Goal: Task Accomplishment & Management: Complete application form

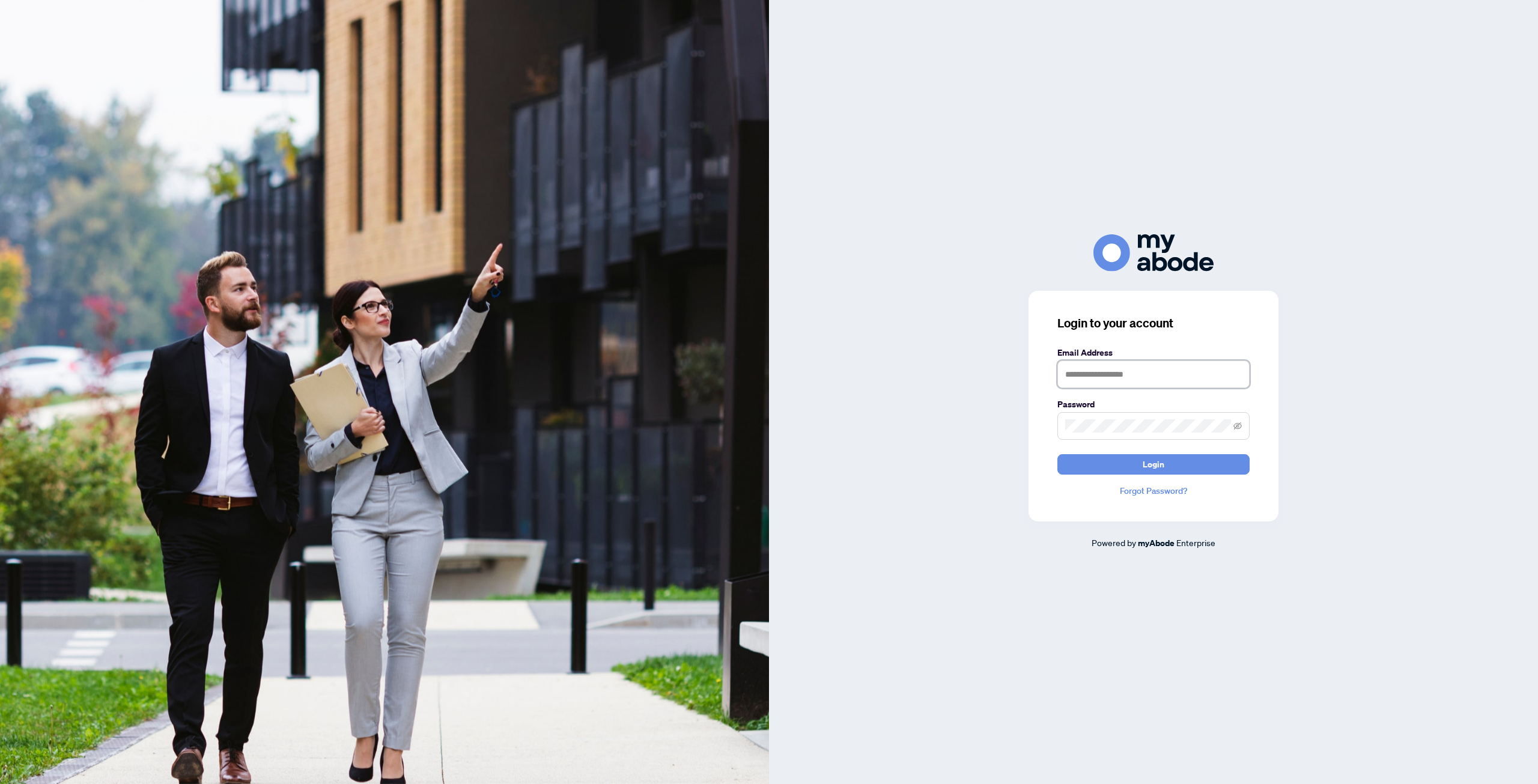
click at [1075, 376] on input "text" at bounding box center [1154, 374] width 192 height 28
type input "**********"
click at [1140, 458] on button "Login" at bounding box center [1154, 464] width 192 height 20
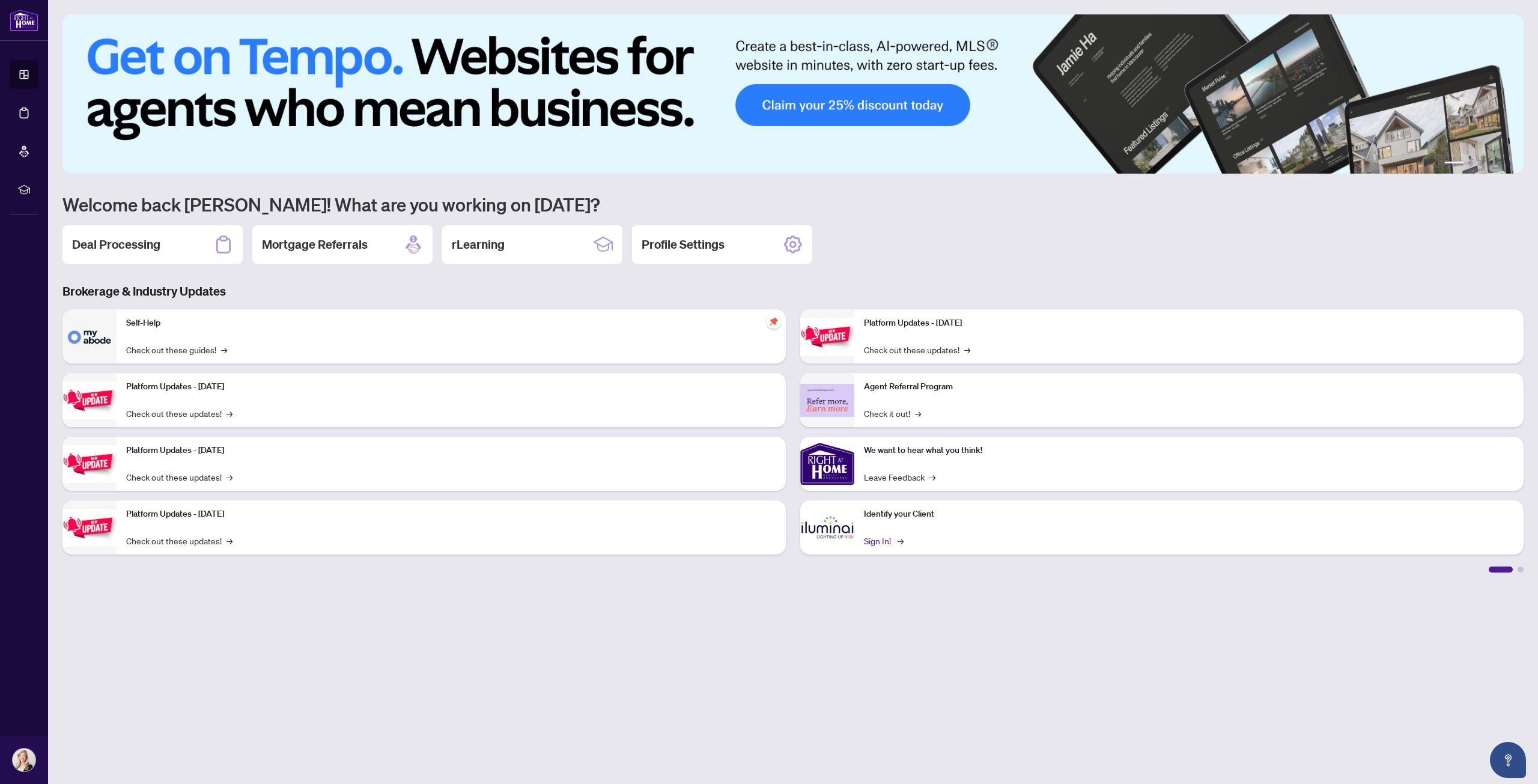
click at [885, 541] on link "Sign In! →" at bounding box center [882, 540] width 38 height 13
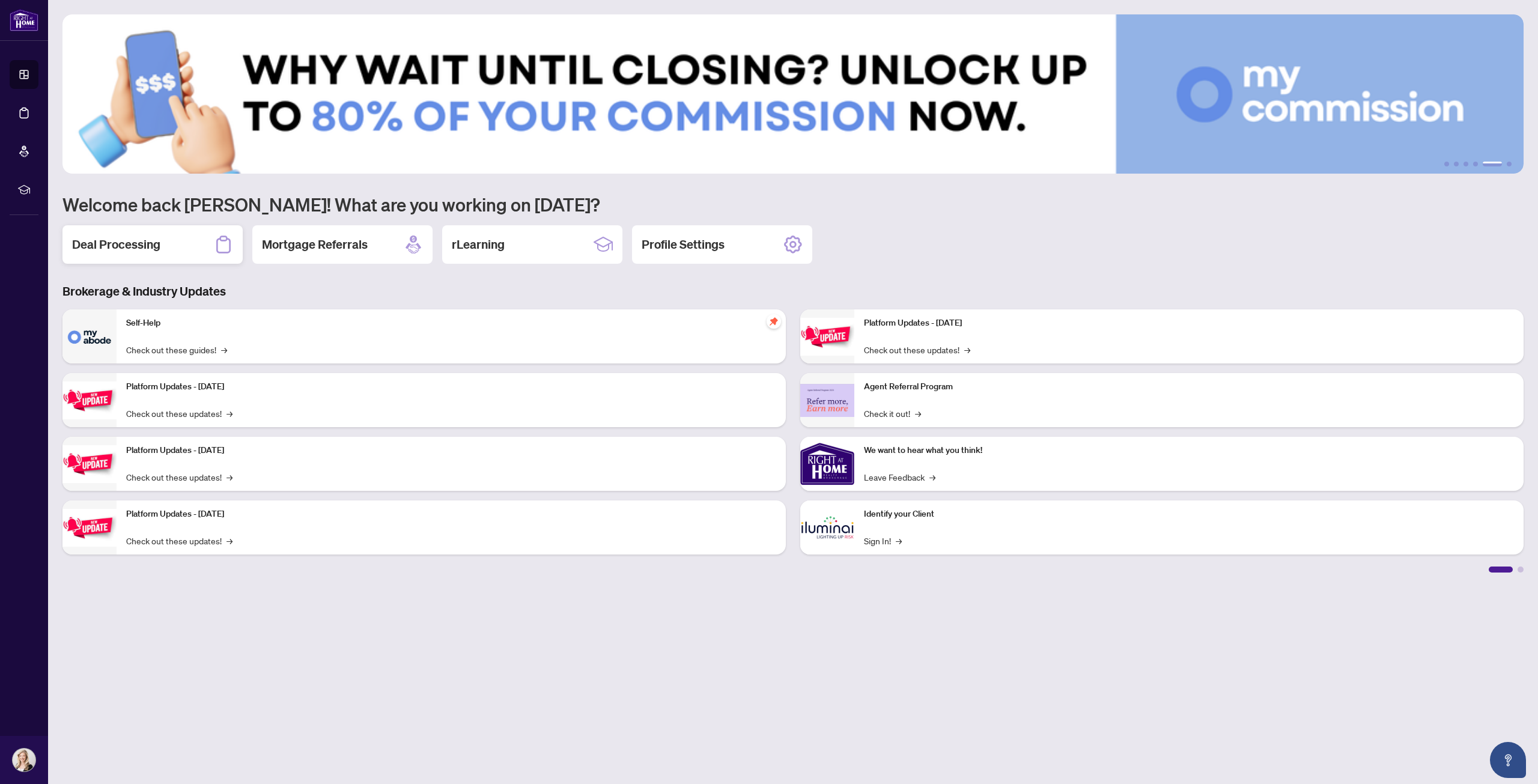
click at [156, 246] on h2 "Deal Processing" at bounding box center [116, 244] width 88 height 17
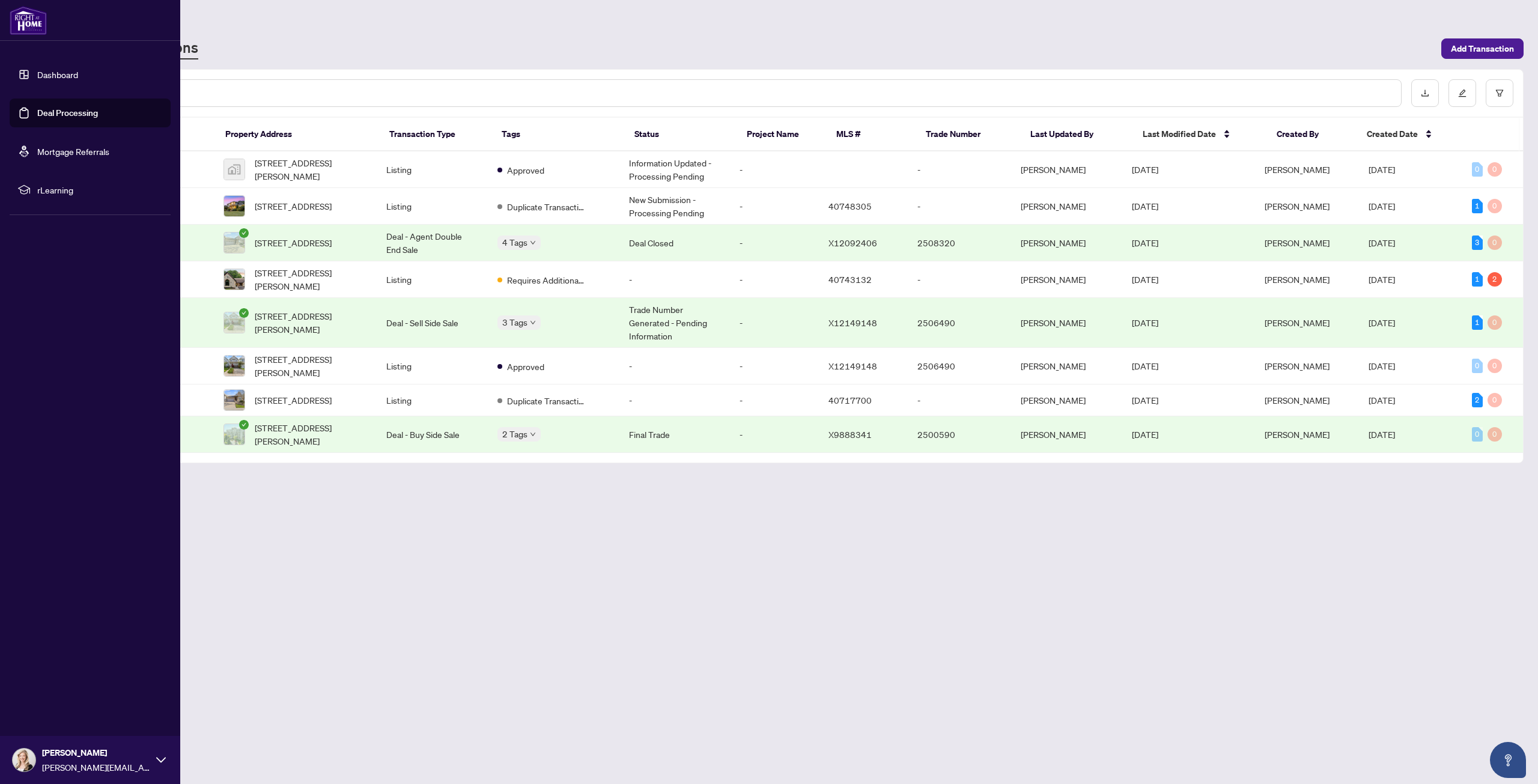
click at [56, 74] on link "Dashboard" at bounding box center [58, 74] width 41 height 11
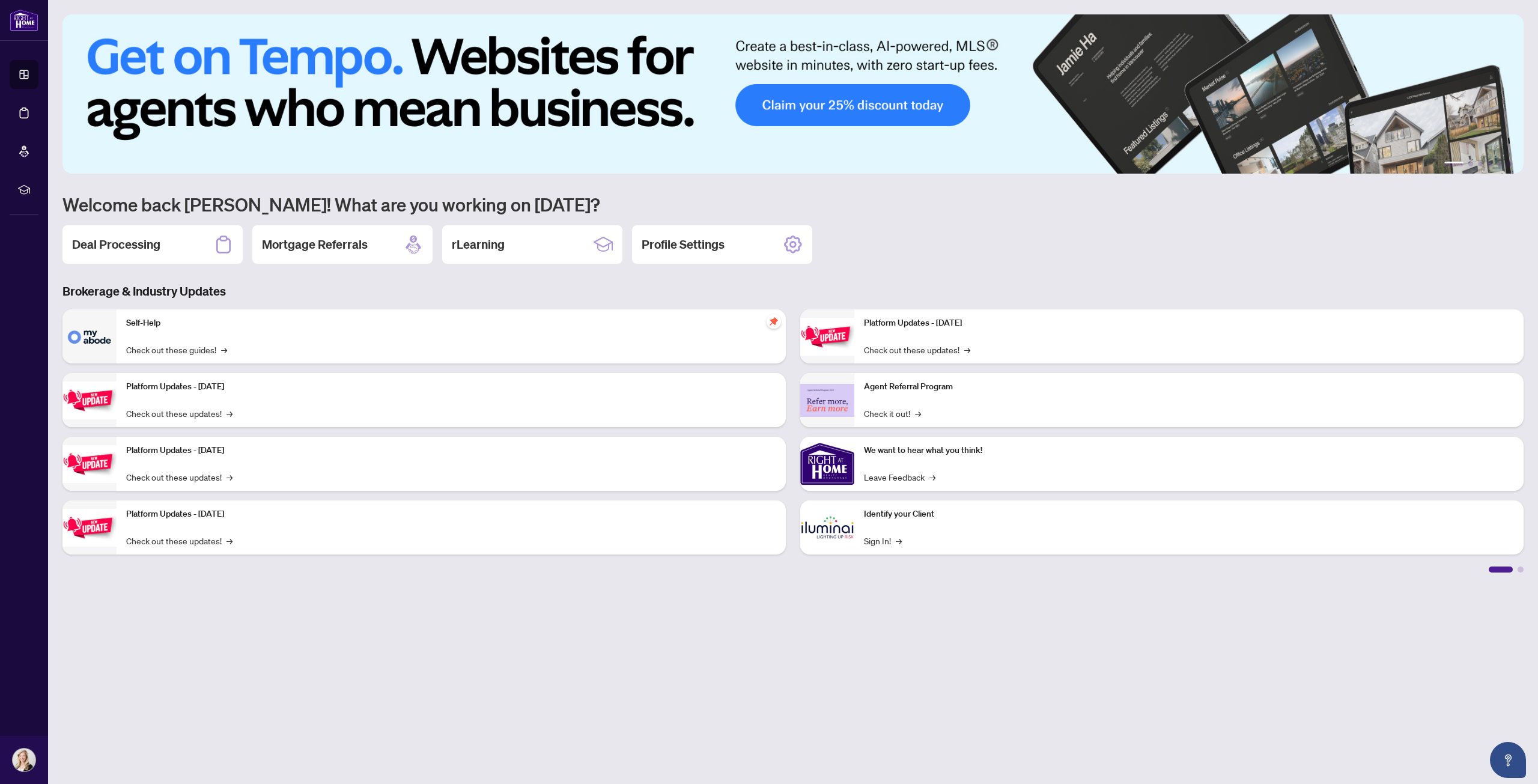
click at [845, 518] on img at bounding box center [827, 527] width 54 height 54
click at [887, 540] on link "Sign In! →" at bounding box center [882, 540] width 38 height 13
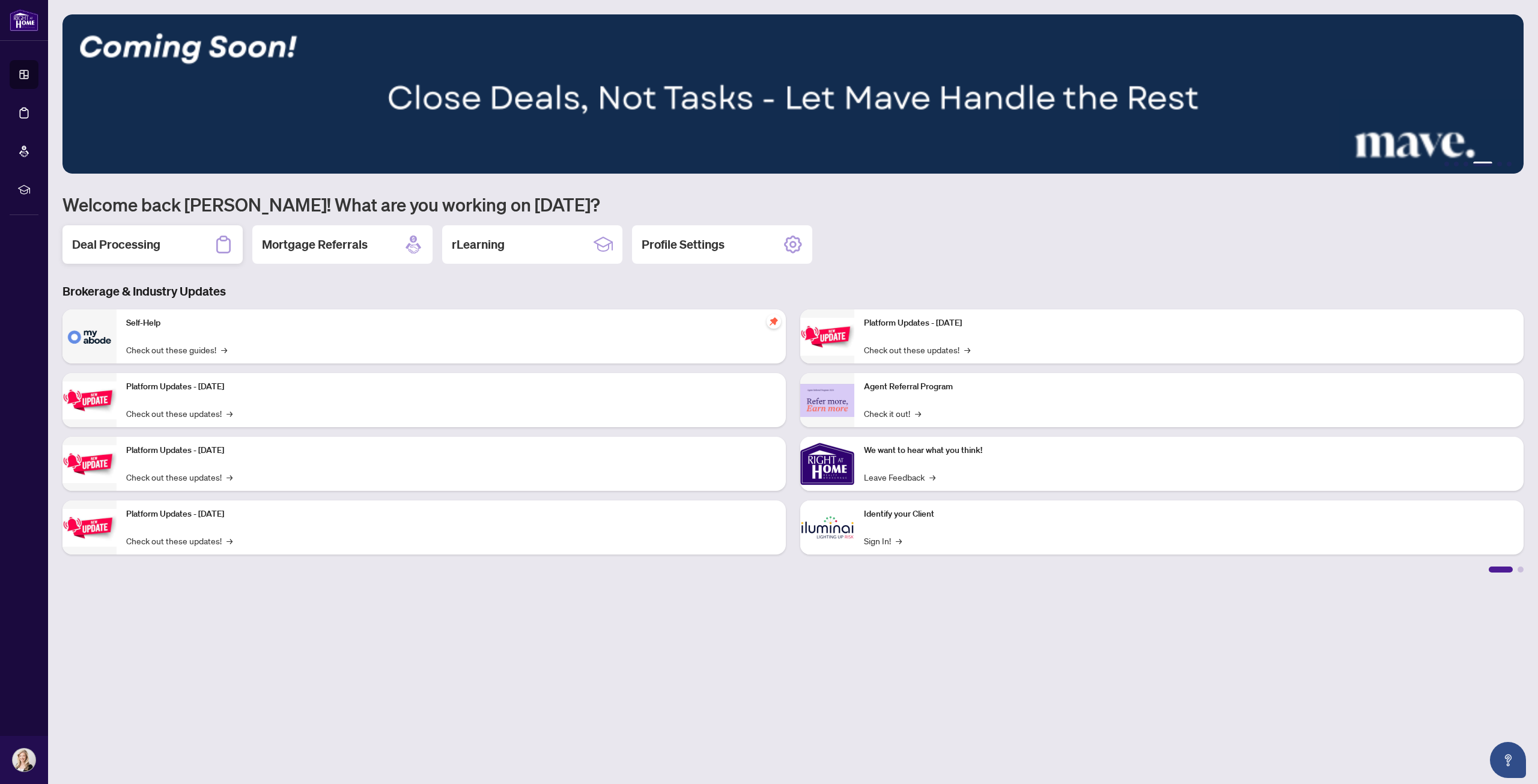
click at [148, 240] on h2 "Deal Processing" at bounding box center [116, 244] width 88 height 17
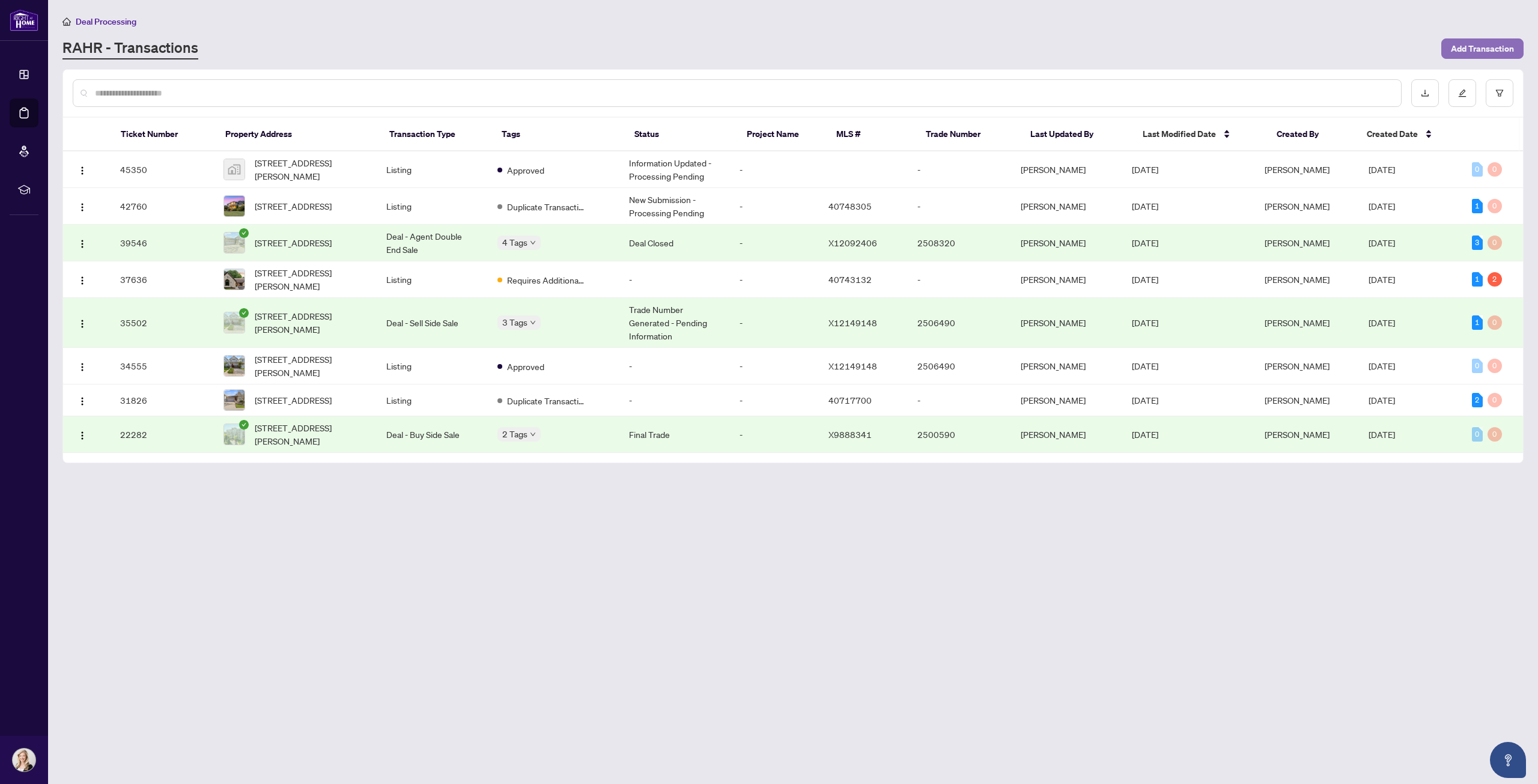
click at [1512, 48] on span "Add Transaction" at bounding box center [1482, 48] width 63 height 19
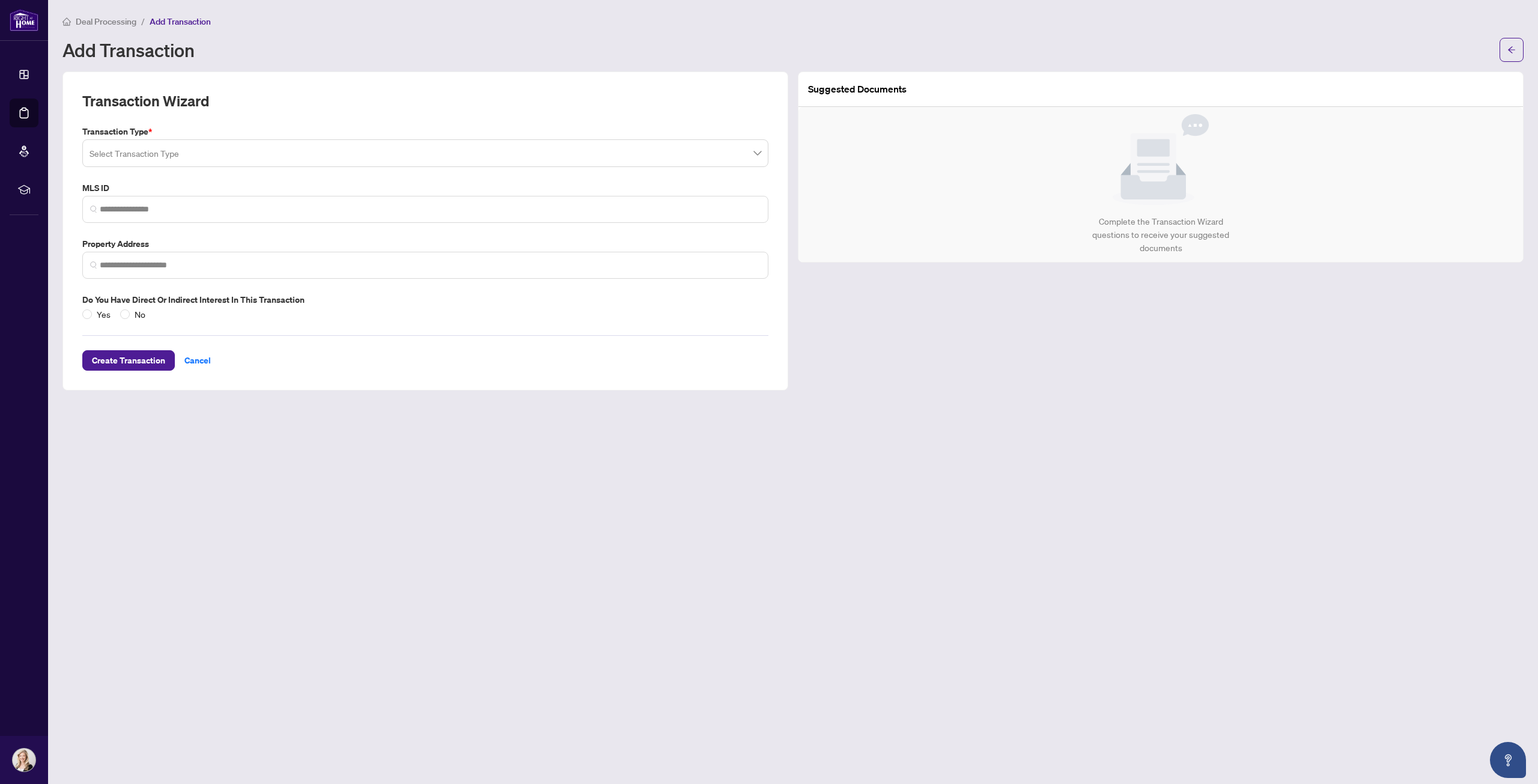
click at [176, 149] on input "search" at bounding box center [420, 155] width 661 height 27
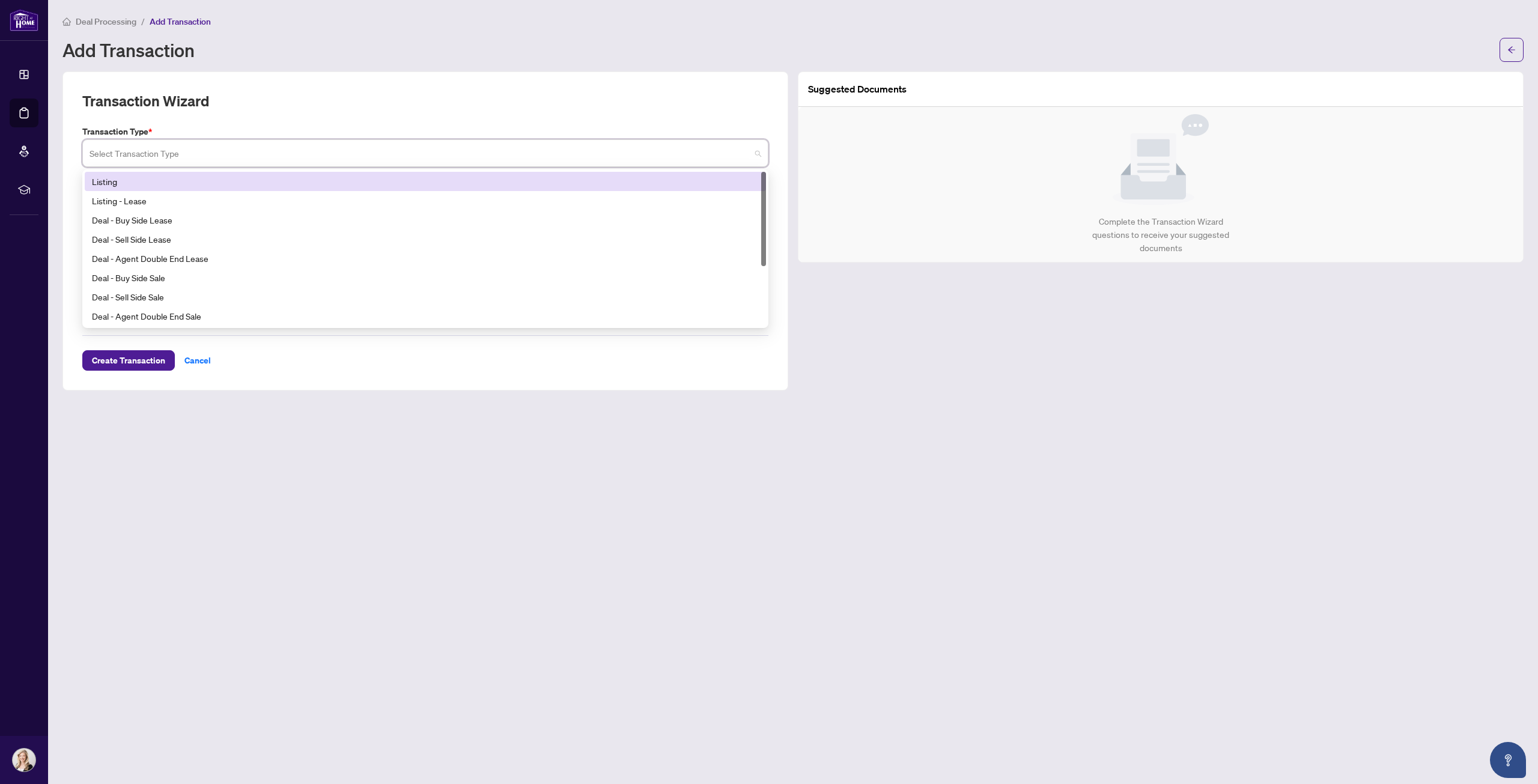
click at [165, 180] on div "Listing" at bounding box center [425, 181] width 667 height 13
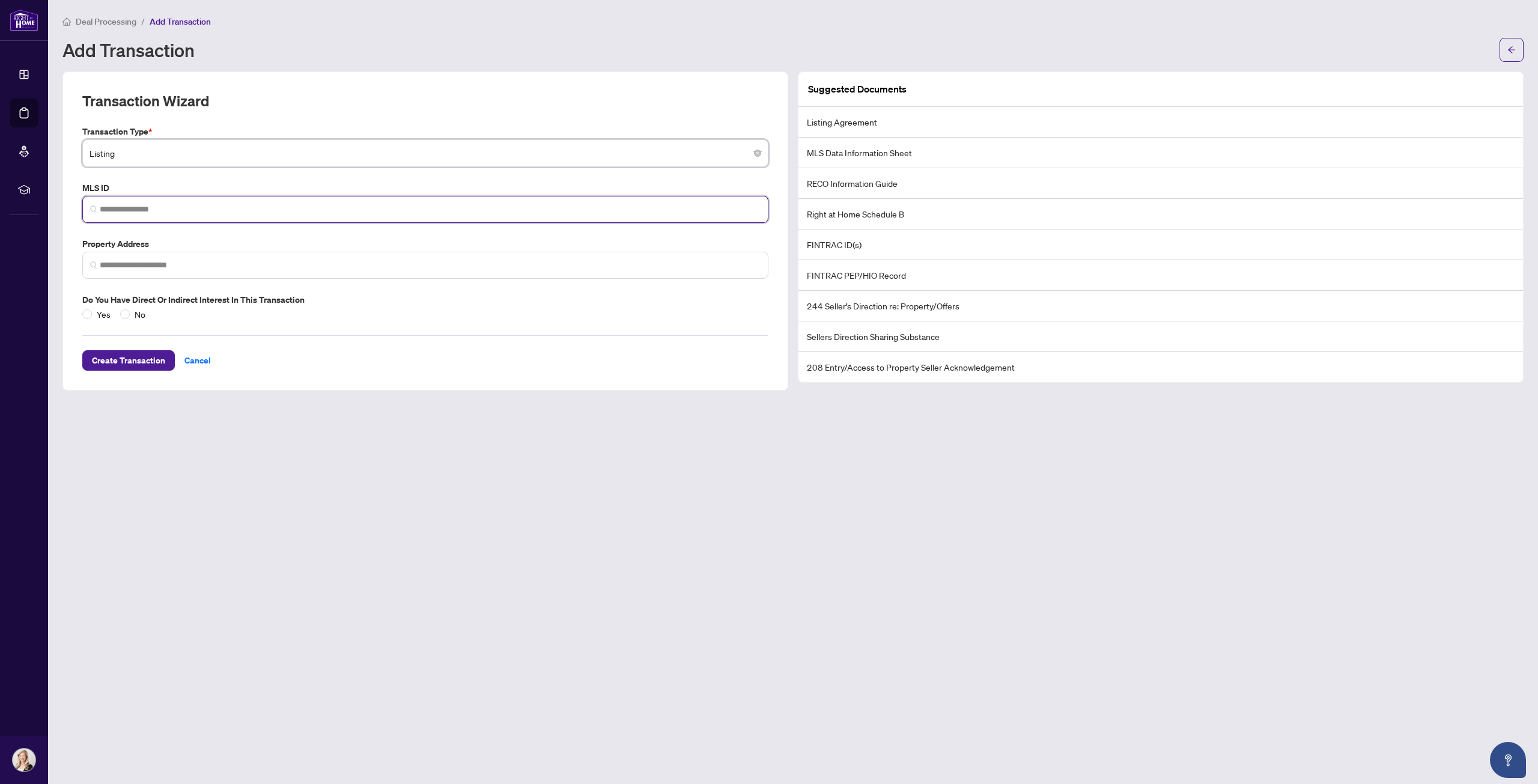
click at [150, 206] on input "search" at bounding box center [430, 209] width 661 height 12
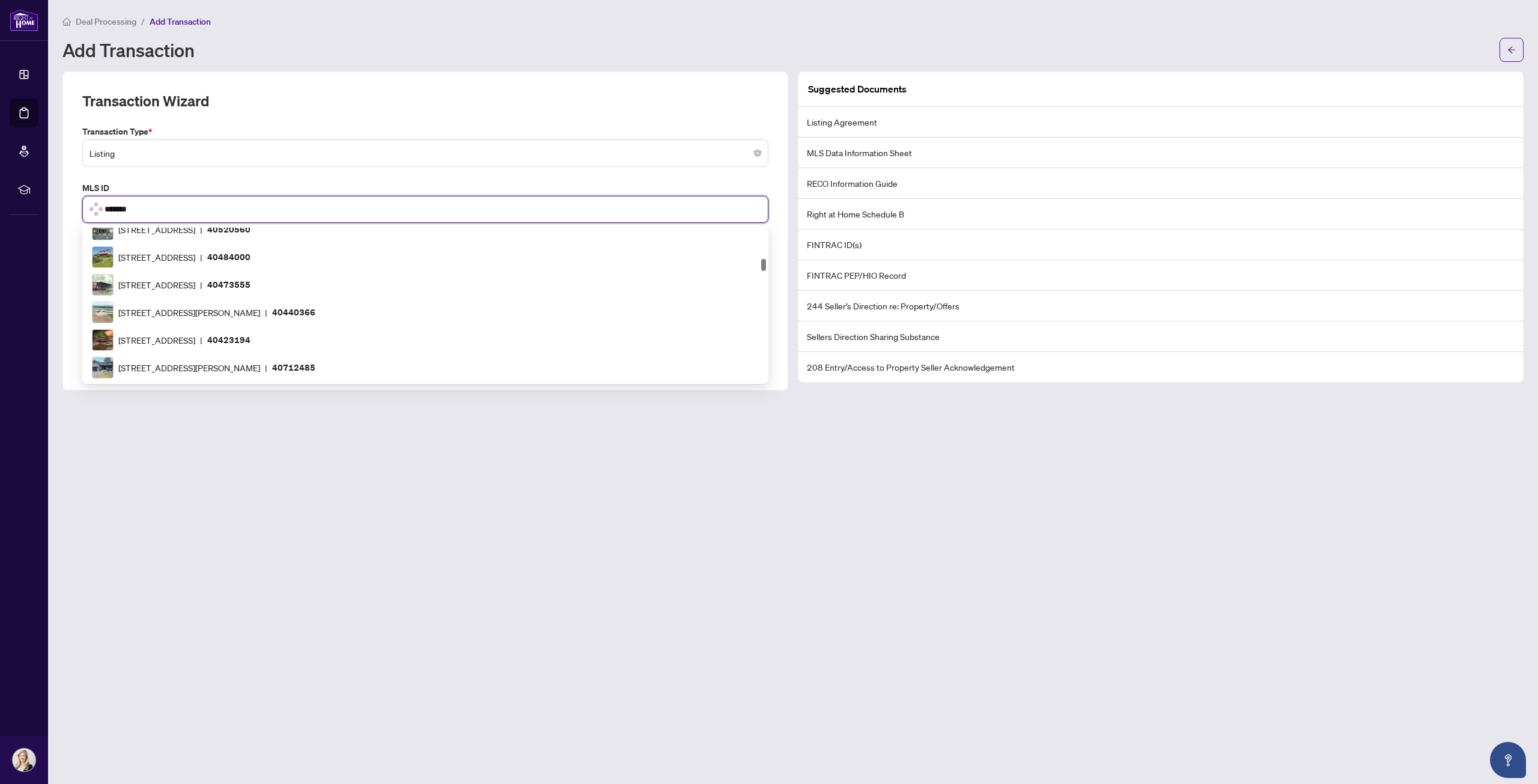
scroll to position [462, 0]
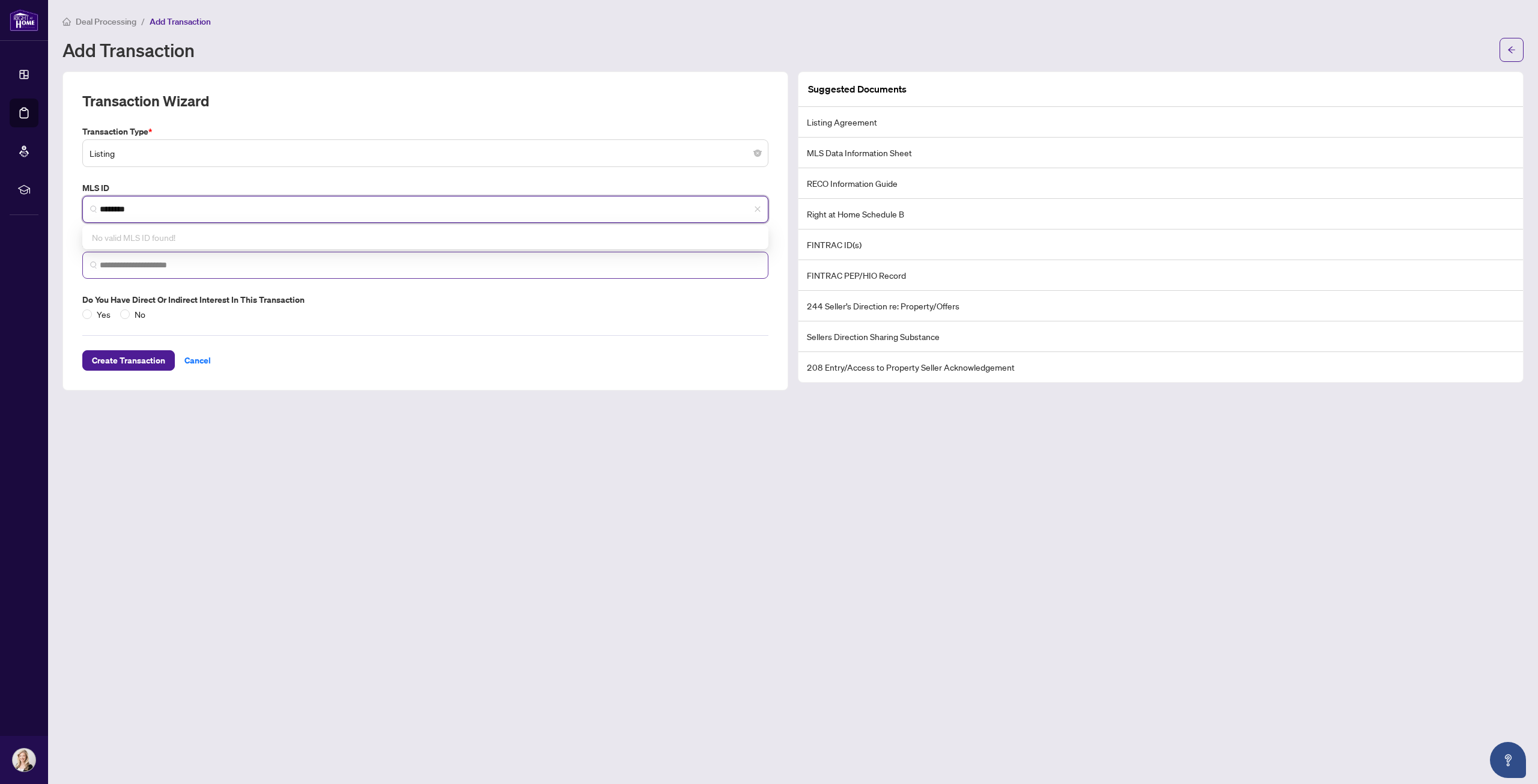
type input "********"
click at [158, 268] on input "search" at bounding box center [430, 265] width 661 height 12
click at [109, 261] on input "search" at bounding box center [430, 265] width 661 height 12
drag, startPoint x: 151, startPoint y: 210, endPoint x: 100, endPoint y: 209, distance: 51.0
click at [100, 209] on input "********" at bounding box center [430, 209] width 661 height 12
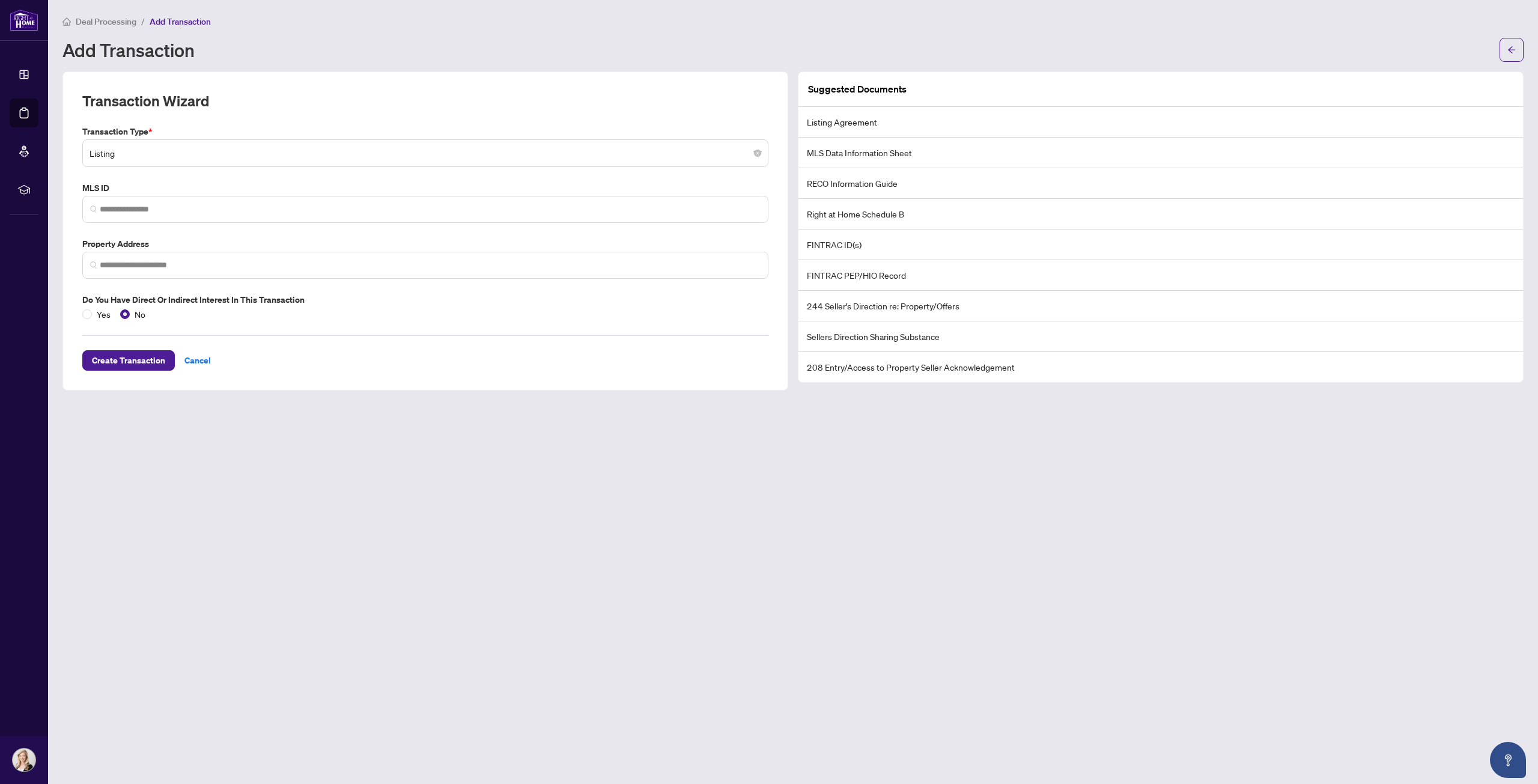
click at [303, 96] on div "Transaction Wizard" at bounding box center [425, 108] width 686 height 34
